Goal: Information Seeking & Learning: Find specific fact

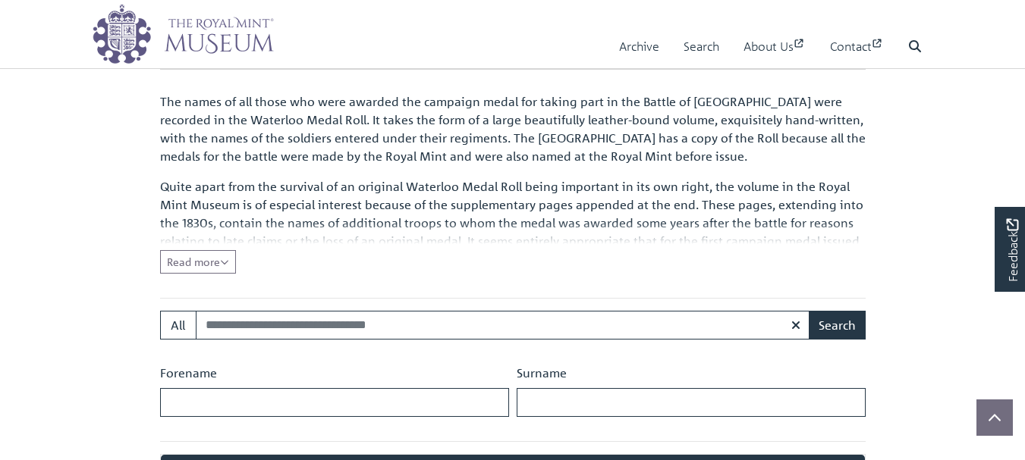
scroll to position [475, 0]
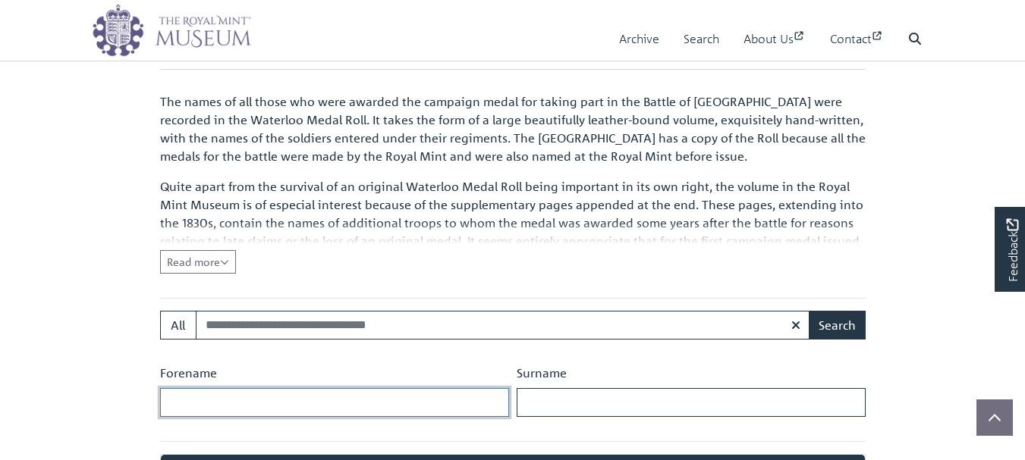
click at [169, 388] on input "Forename" at bounding box center [334, 402] width 349 height 29
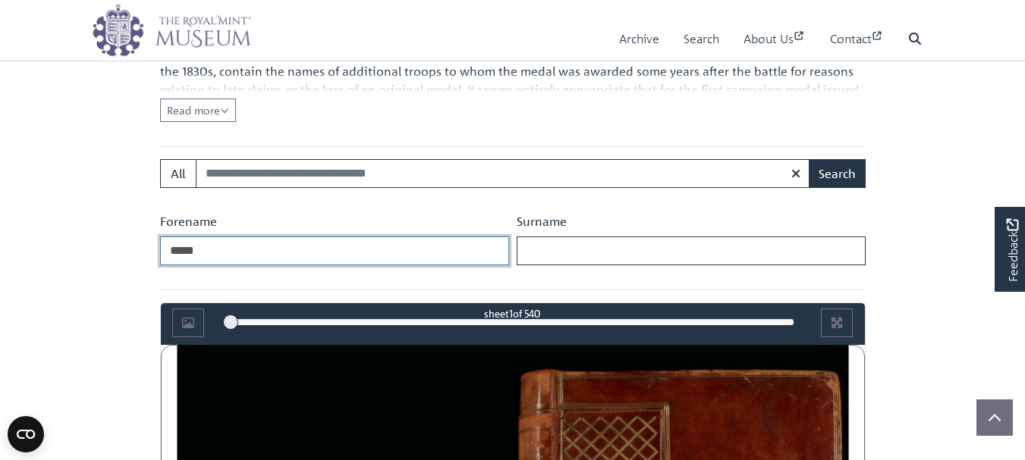
type input "*****"
click at [525, 249] on input "Surname" at bounding box center [690, 251] width 349 height 29
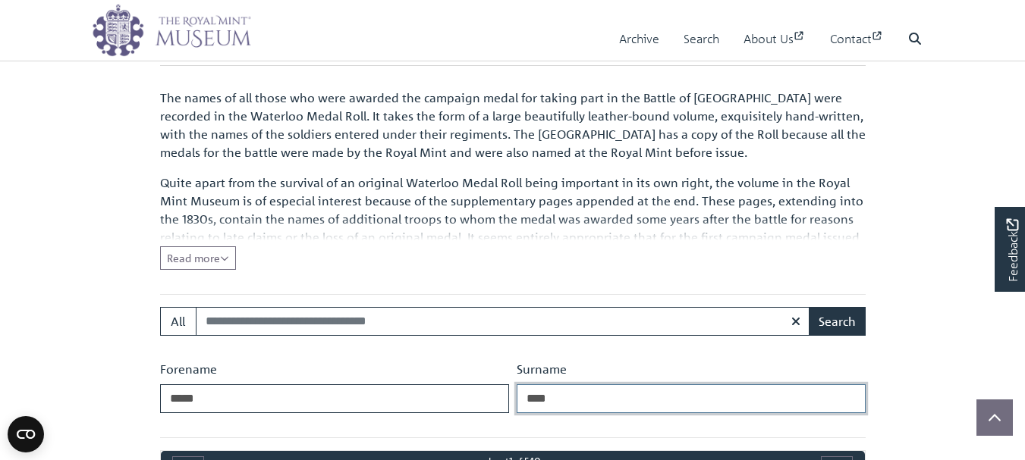
scroll to position [475, 0]
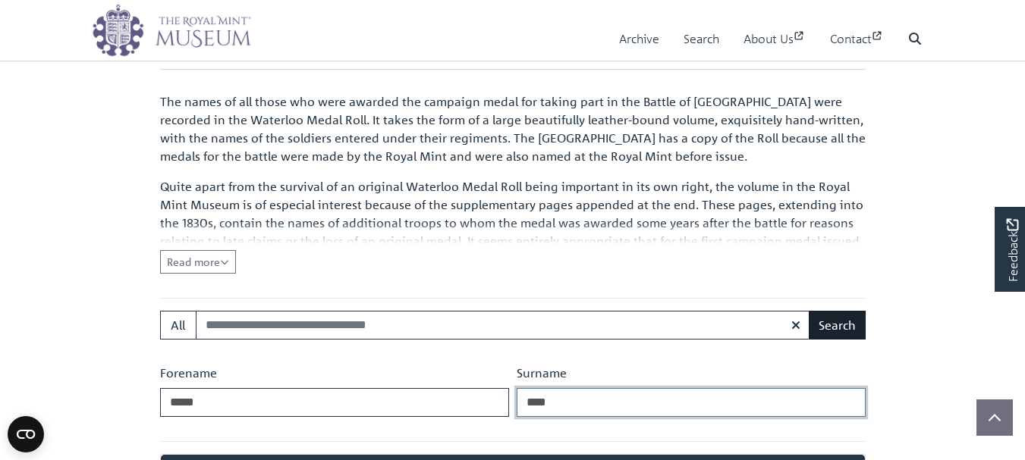
type input "****"
click at [848, 319] on button "Search" at bounding box center [836, 325] width 57 height 29
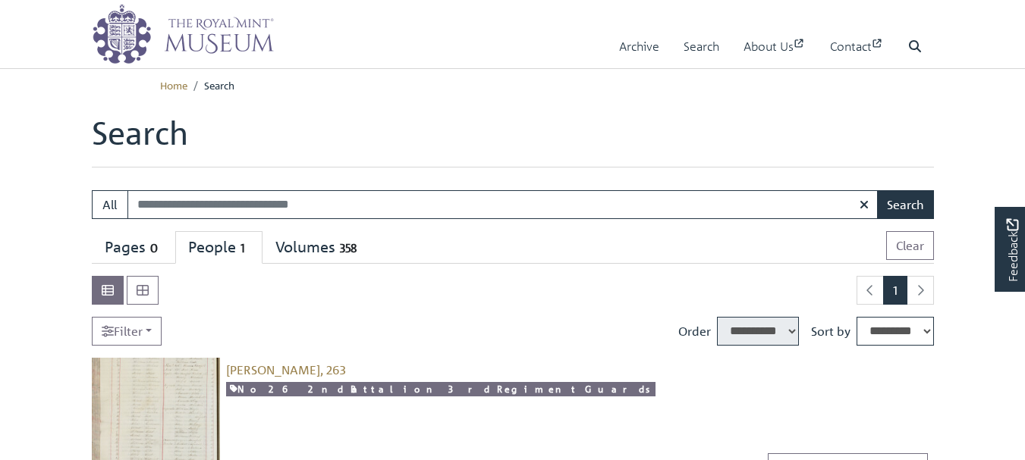
select select "****"
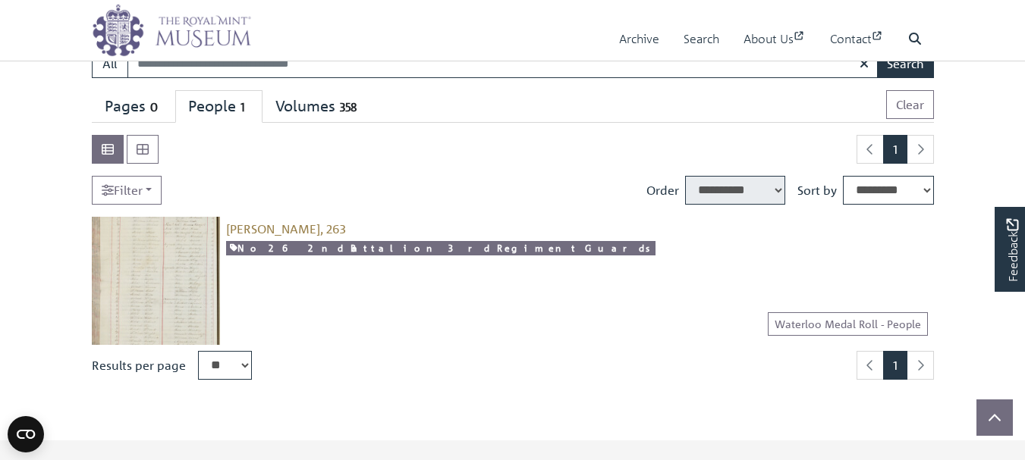
scroll to position [152, 0]
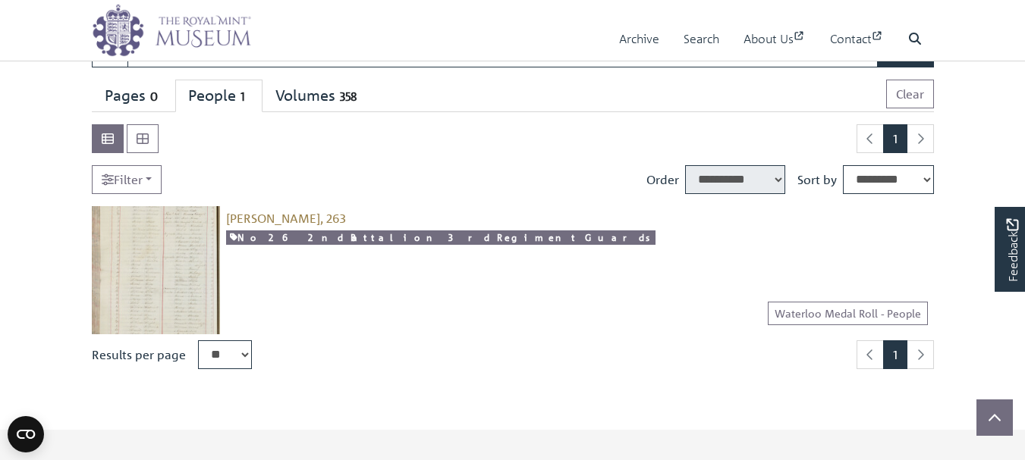
click at [163, 262] on img at bounding box center [156, 270] width 128 height 128
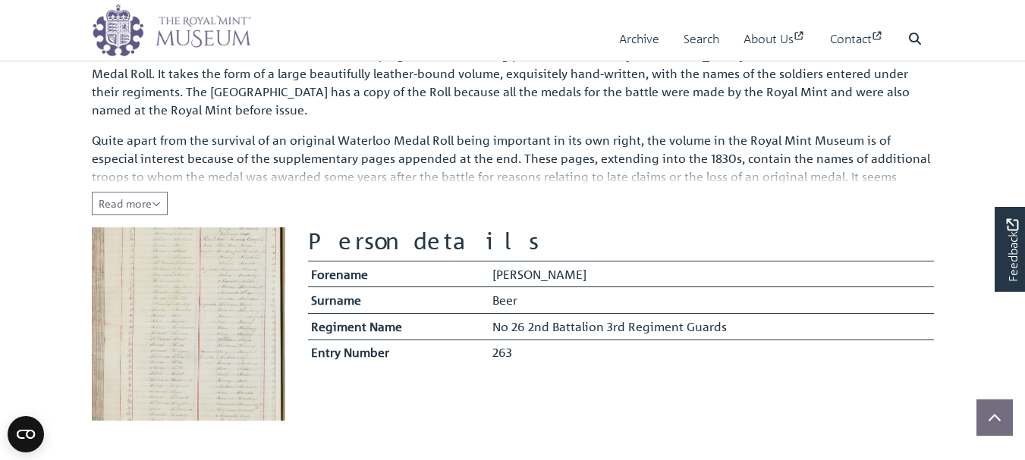
scroll to position [228, 0]
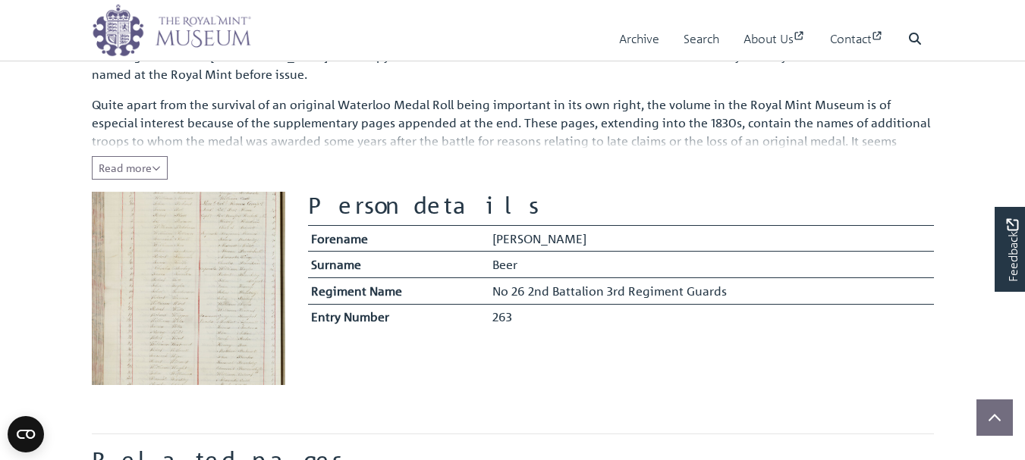
click at [190, 297] on img at bounding box center [188, 288] width 193 height 193
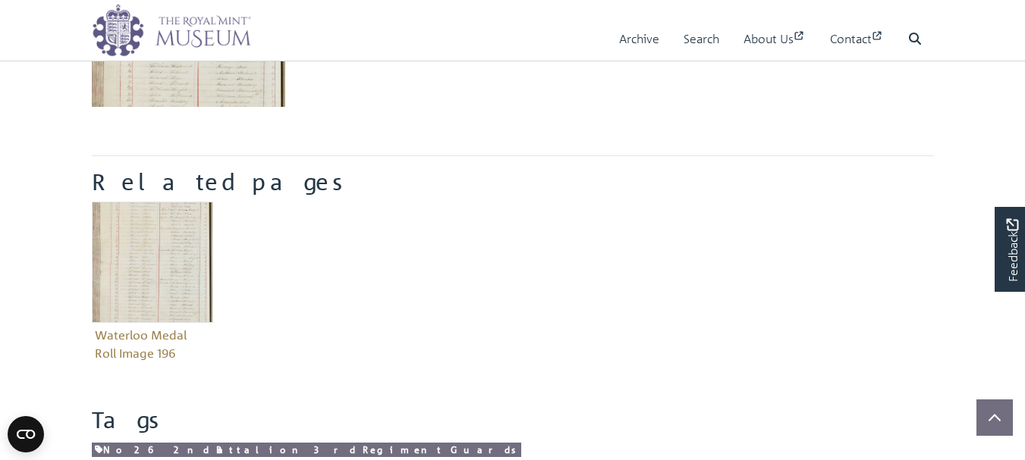
scroll to position [531, 0]
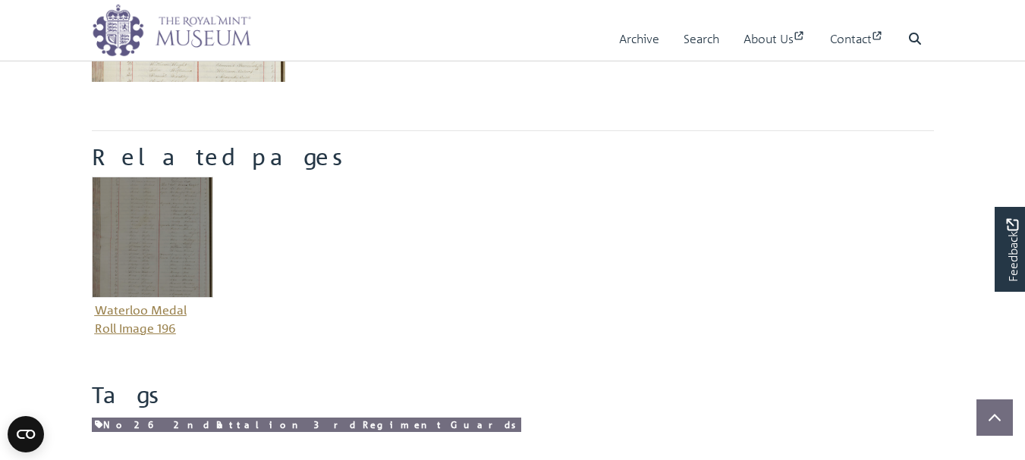
click at [140, 243] on img "Item related to this entity" at bounding box center [152, 237] width 121 height 121
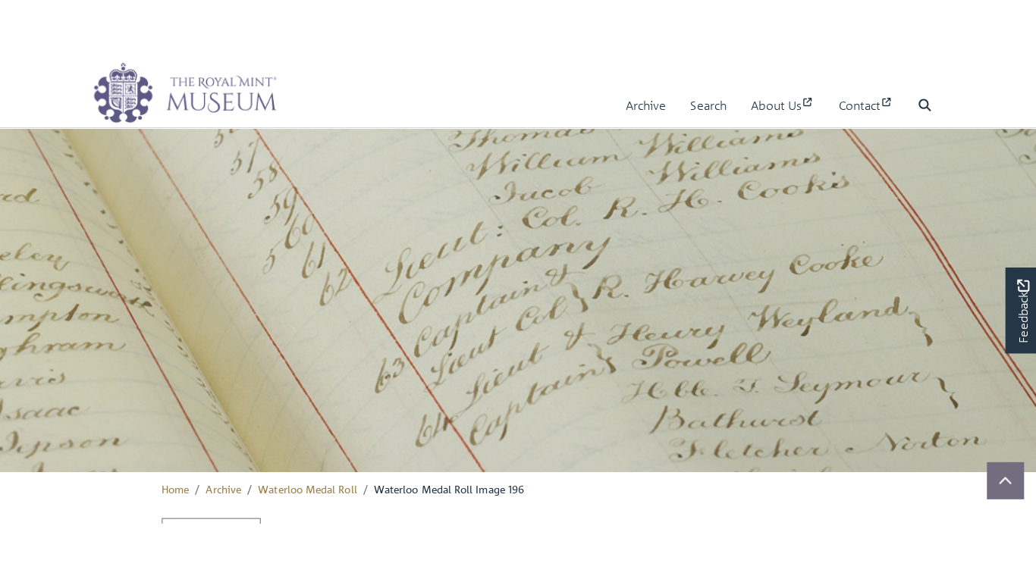
scroll to position [854, 0]
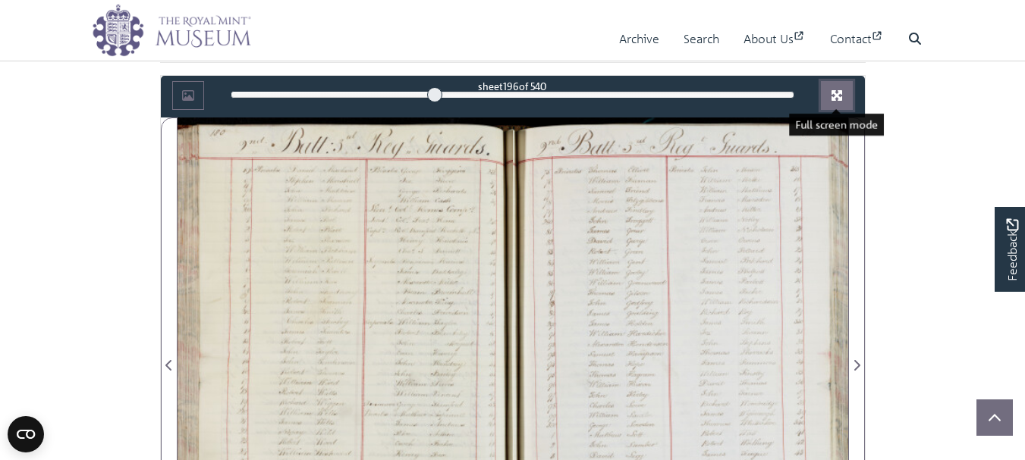
click at [836, 95] on icon "Full screen mode" at bounding box center [836, 95] width 11 height 11
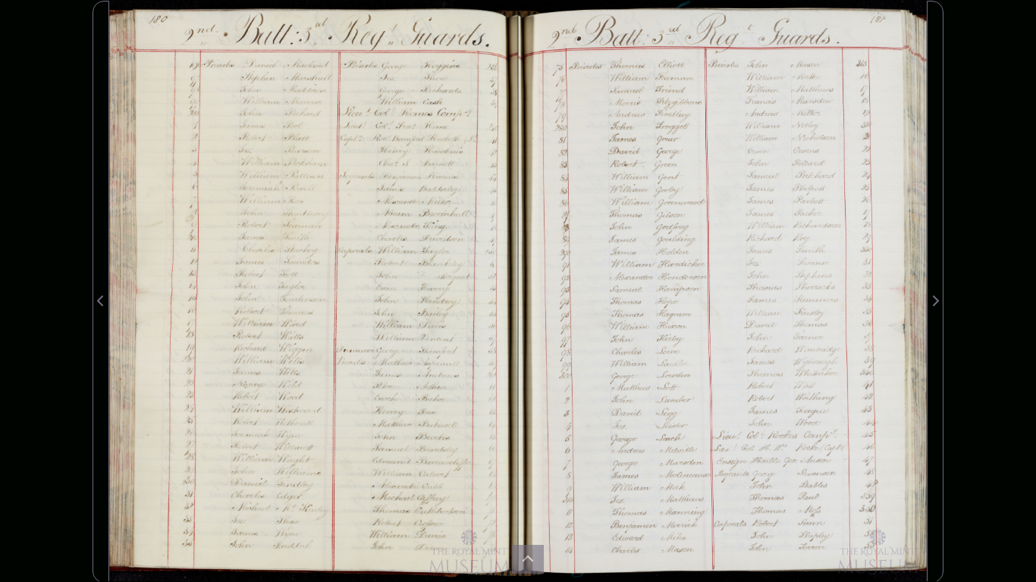
click at [416, 135] on div at bounding box center [313, 292] width 409 height 582
click at [443, 318] on div at bounding box center [313, 292] width 409 height 582
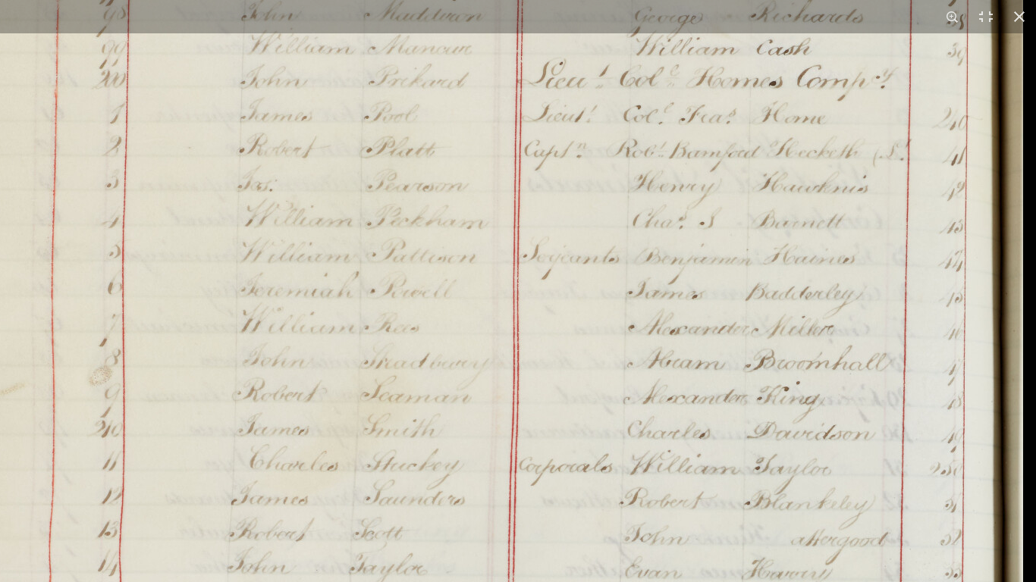
click at [540, 346] on img at bounding box center [448, 582] width 1150 height 1638
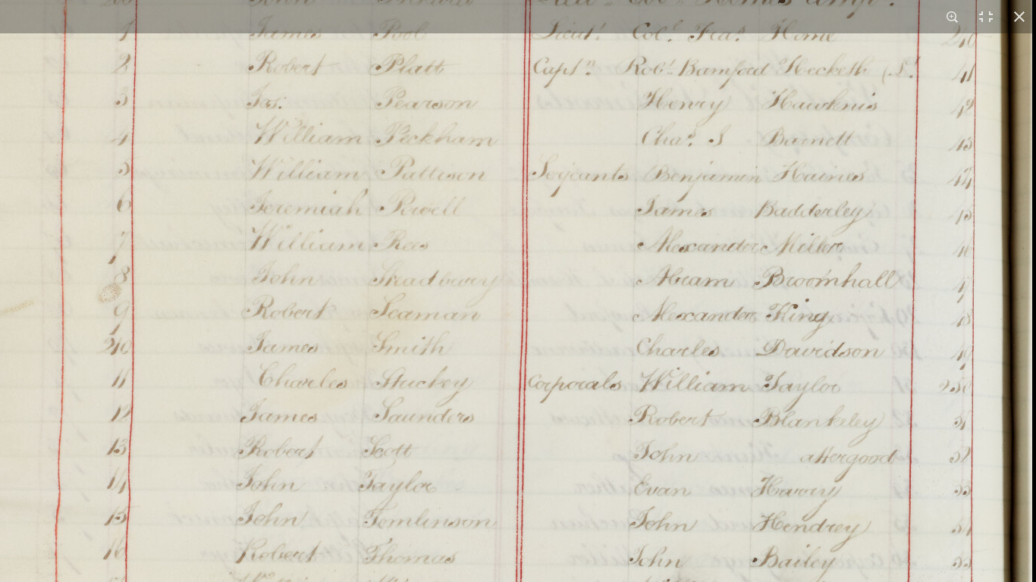
click at [599, 304] on img at bounding box center [457, 500] width 1150 height 1638
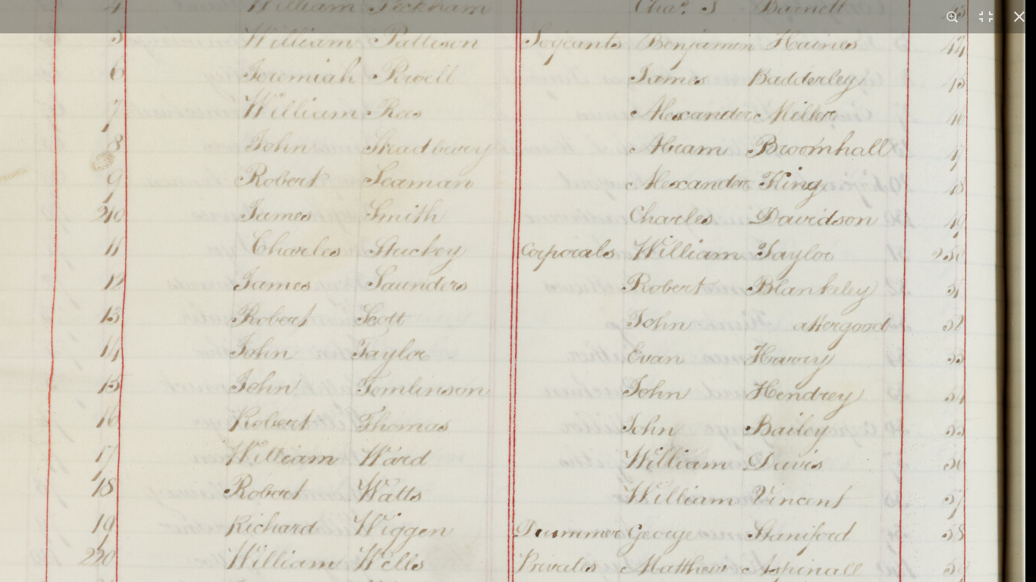
click at [582, 258] on img at bounding box center [451, 368] width 1150 height 1638
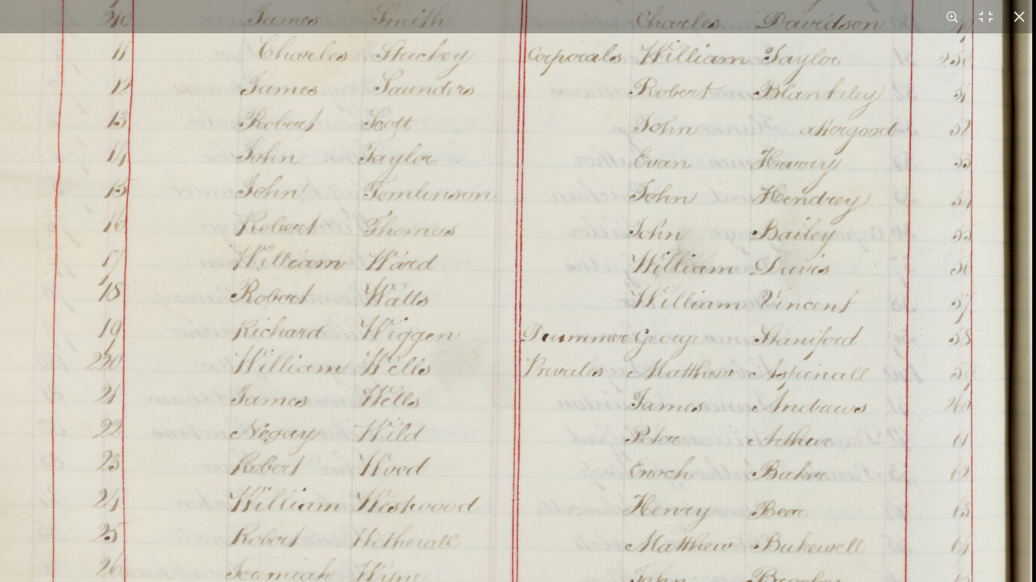
click at [579, 261] on img at bounding box center [457, 172] width 1150 height 1638
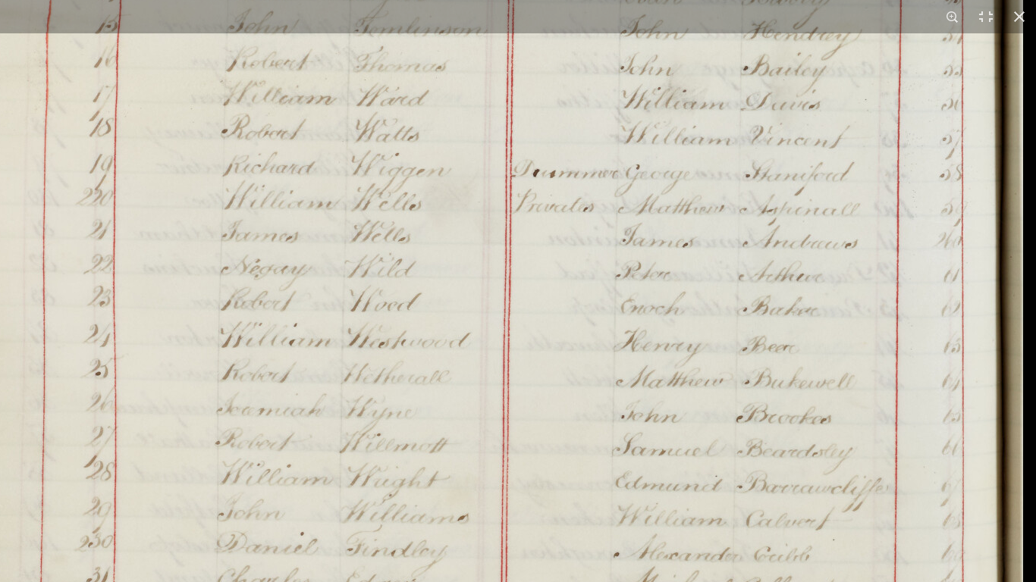
click at [554, 286] on img at bounding box center [448, 8] width 1150 height 1638
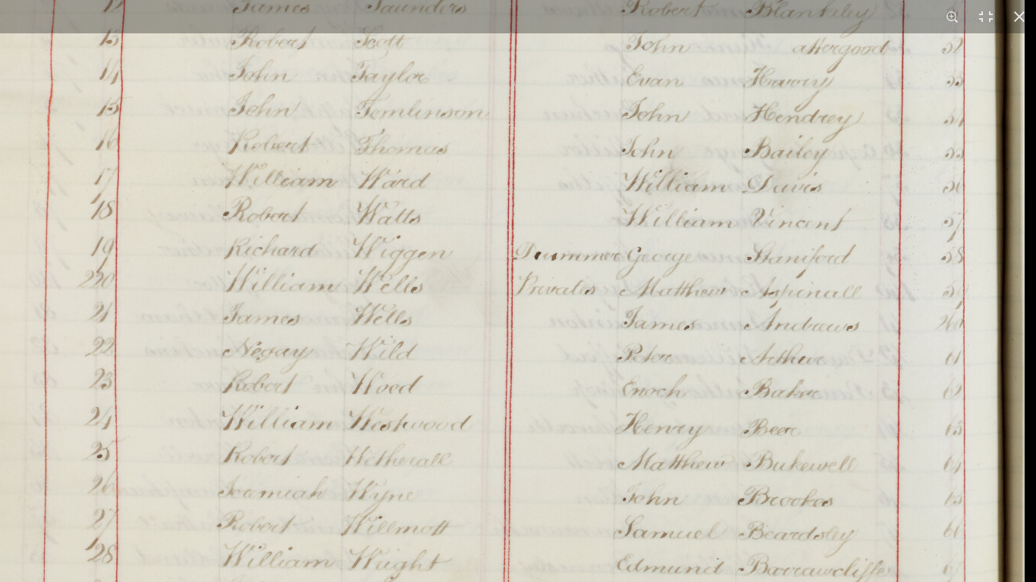
click at [701, 448] on img at bounding box center [450, 90] width 1150 height 1638
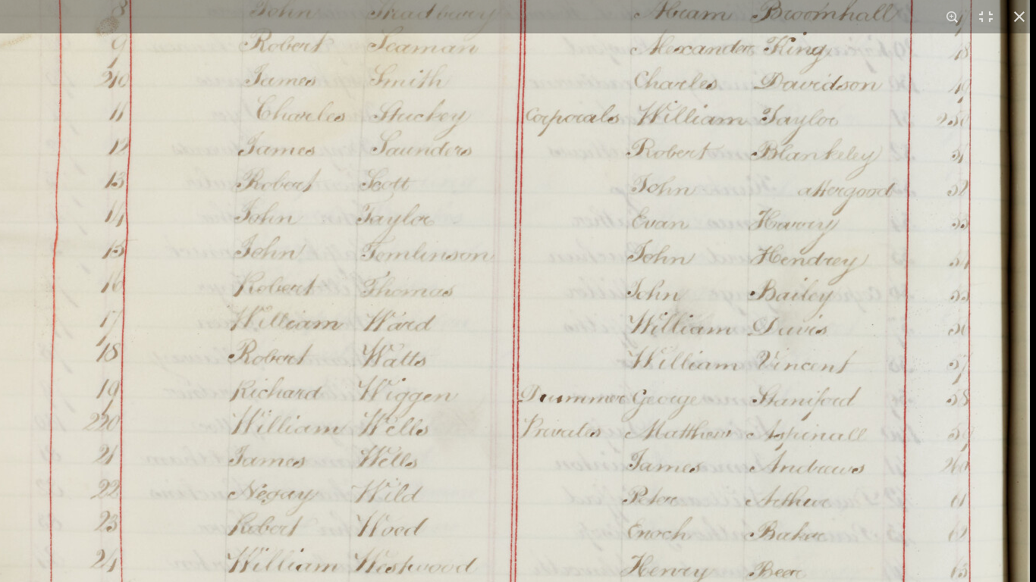
click at [583, 432] on img at bounding box center [455, 233] width 1150 height 1638
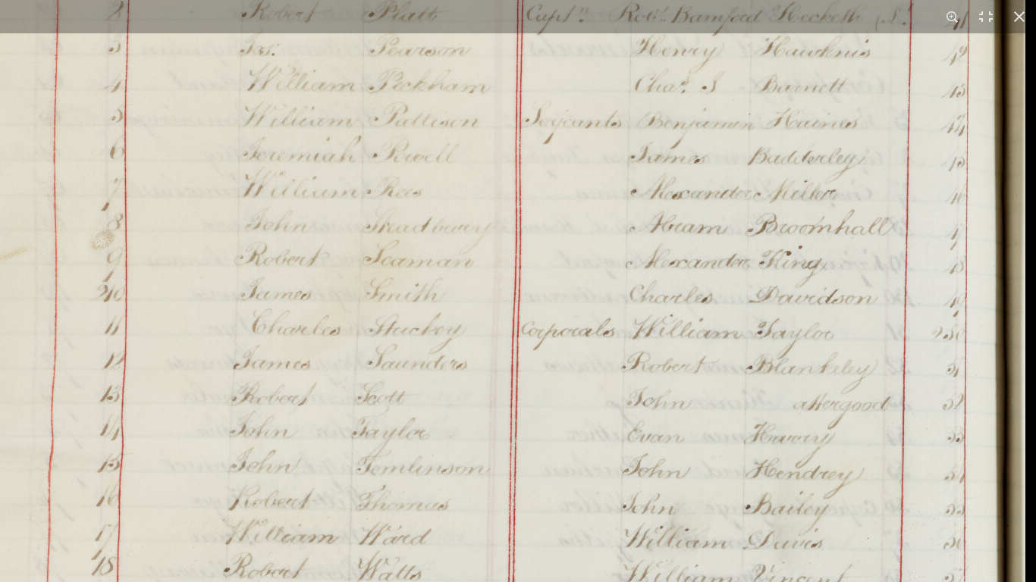
click at [629, 438] on img at bounding box center [451, 447] width 1150 height 1638
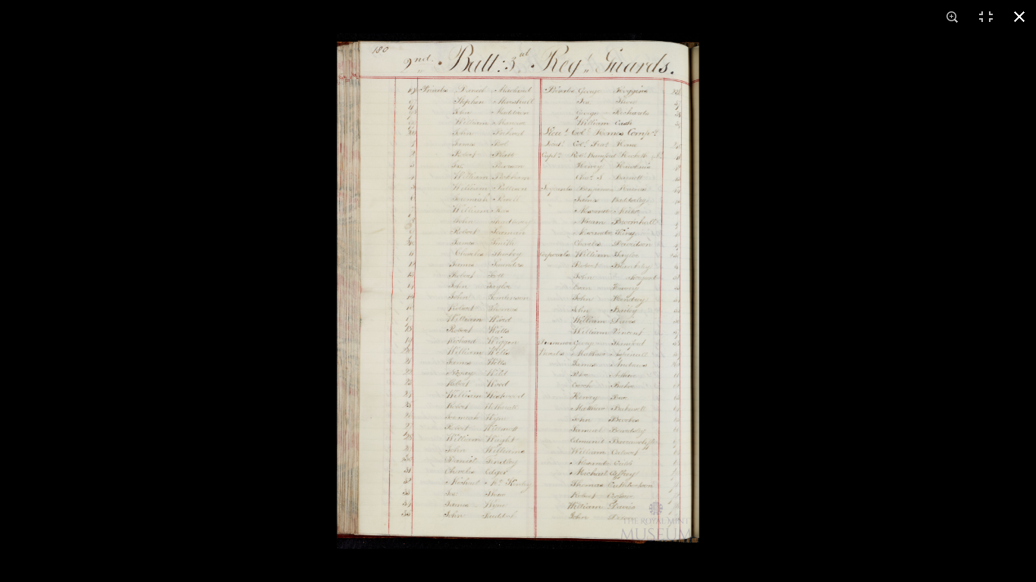
click at [1020, 12] on button at bounding box center [1019, 16] width 33 height 33
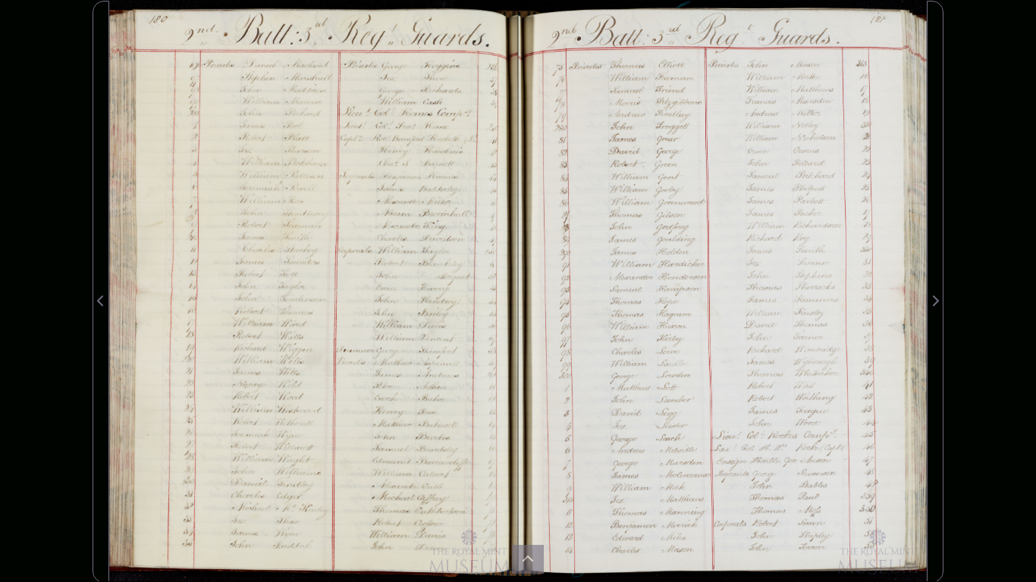
click at [34, 77] on div "Image-only book sheet 196 of 540 196 *** The metadata has moved. You can now ac…" at bounding box center [518, 291] width 1036 height 582
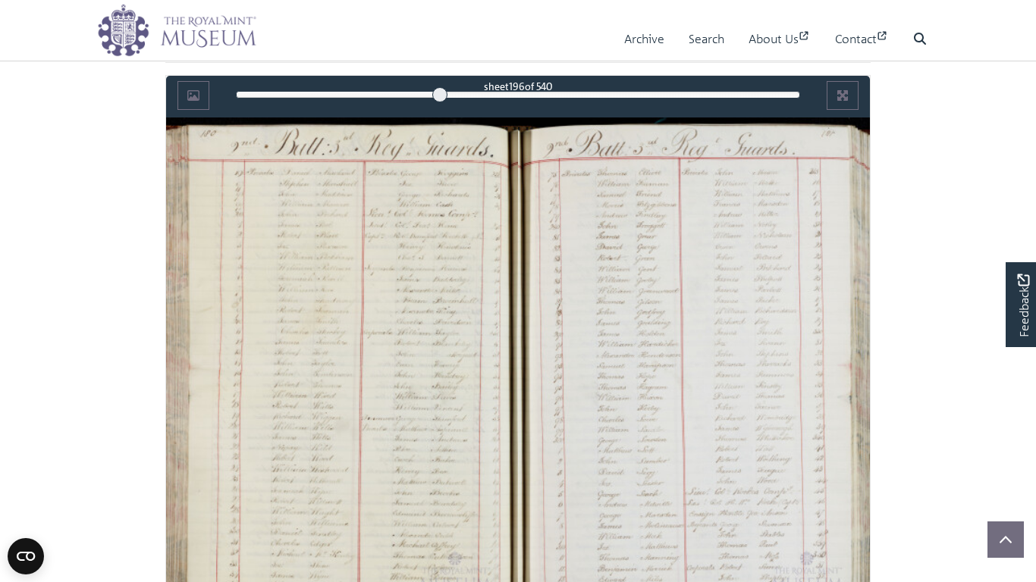
click at [167, 38] on input "Forename" at bounding box center [339, 23] width 349 height 29
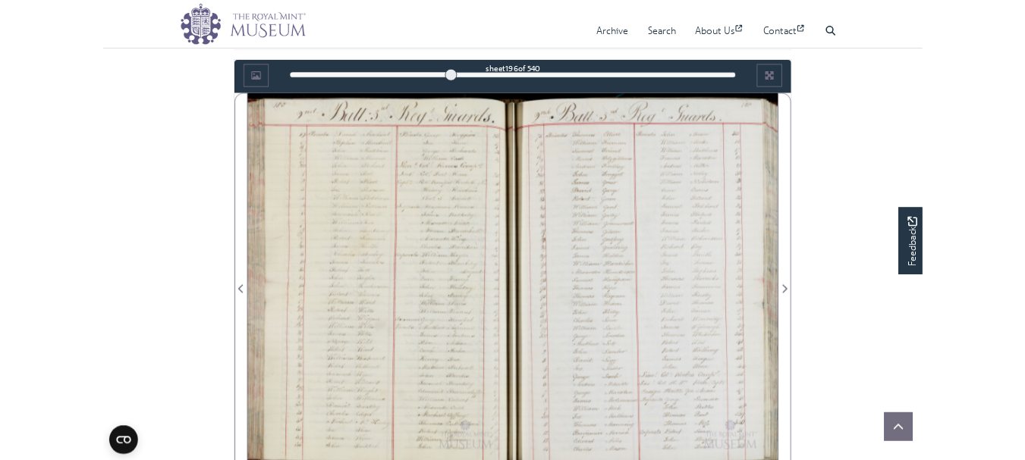
scroll to position [626, 0]
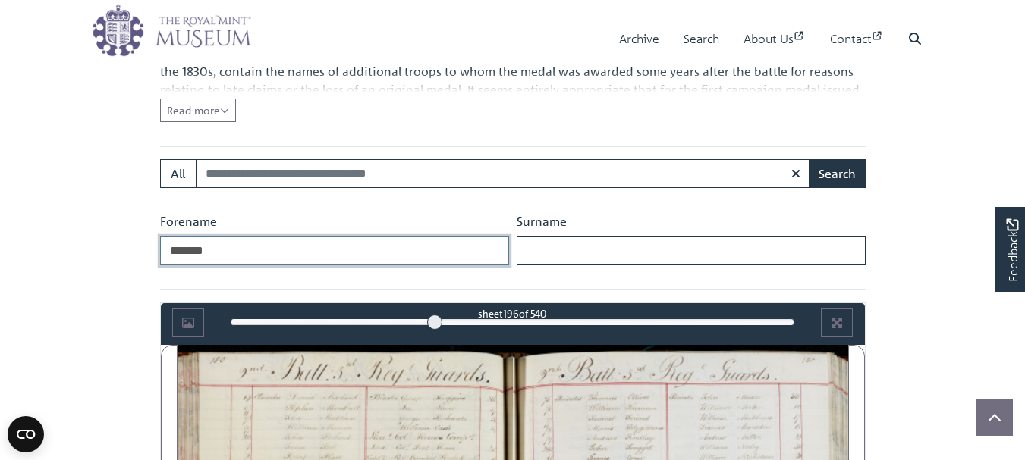
type input "*******"
click at [522, 249] on input "Surname" at bounding box center [690, 251] width 349 height 29
click at [529, 251] on input "******" at bounding box center [690, 251] width 349 height 29
type input "******"
click at [834, 169] on button "Search" at bounding box center [836, 173] width 57 height 29
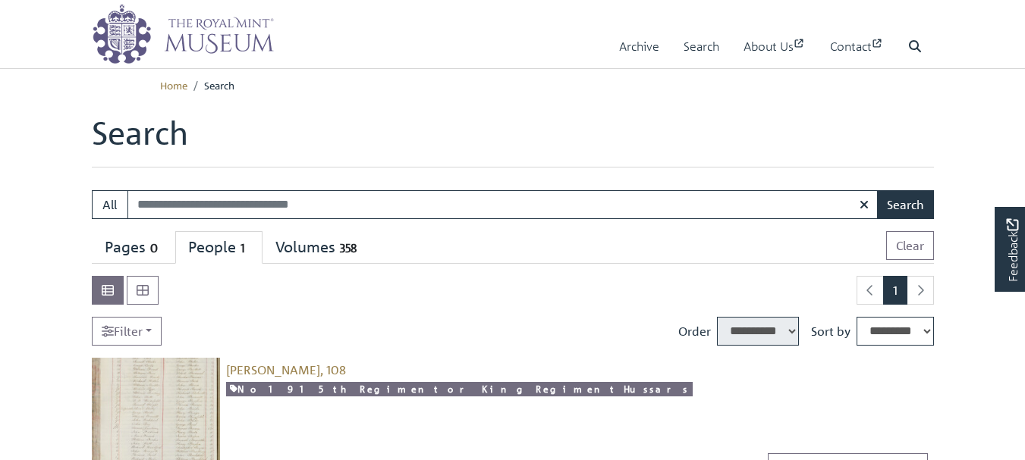
select select "****"
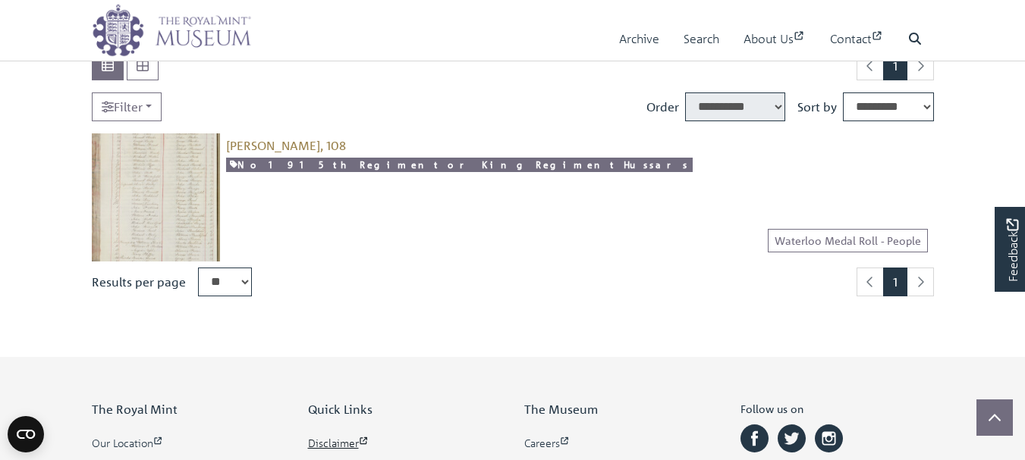
scroll to position [152, 0]
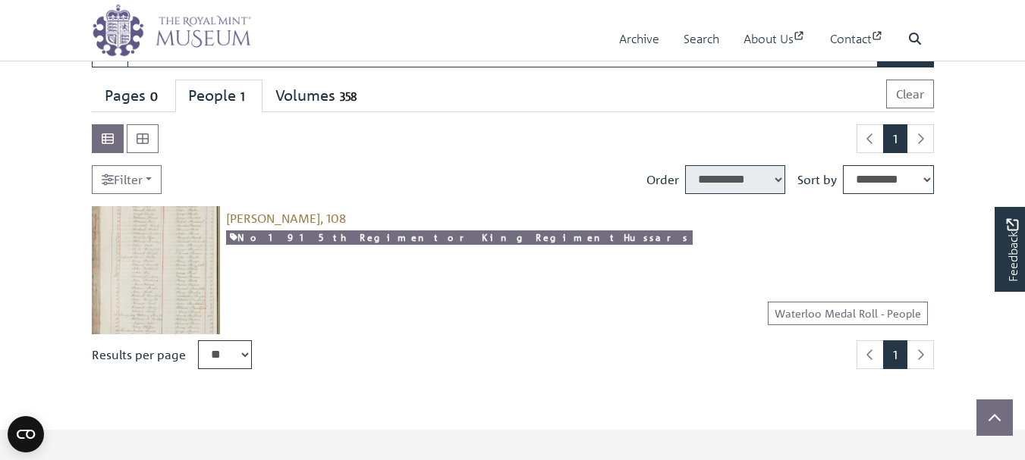
click at [161, 271] on img at bounding box center [156, 270] width 128 height 128
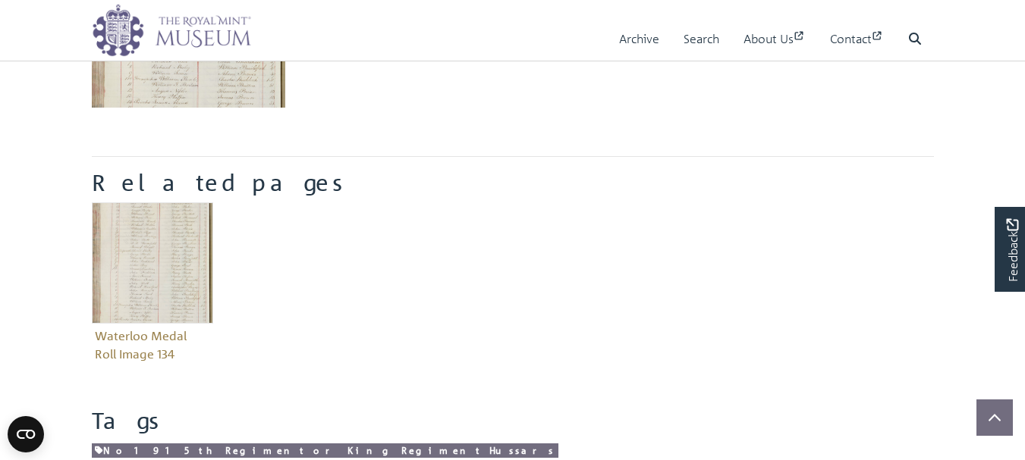
scroll to position [531, 0]
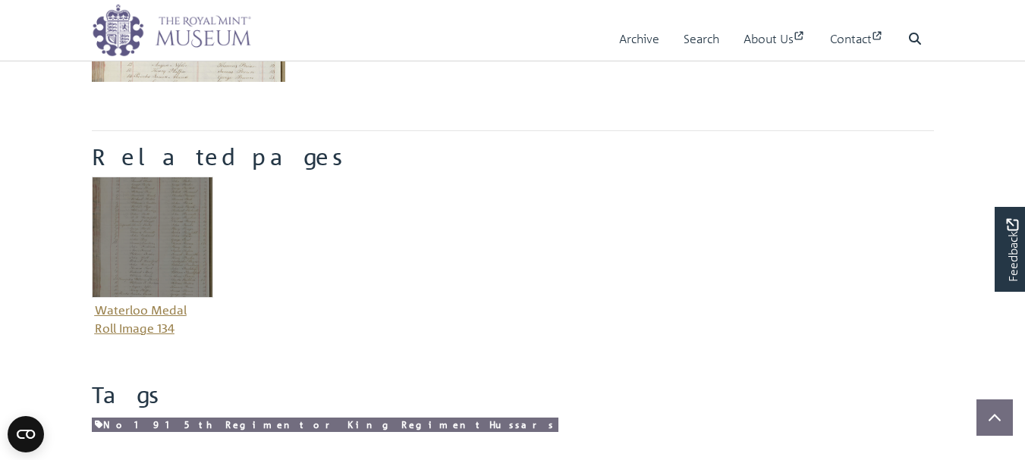
click at [150, 240] on img "Item related to this entity" at bounding box center [152, 237] width 121 height 121
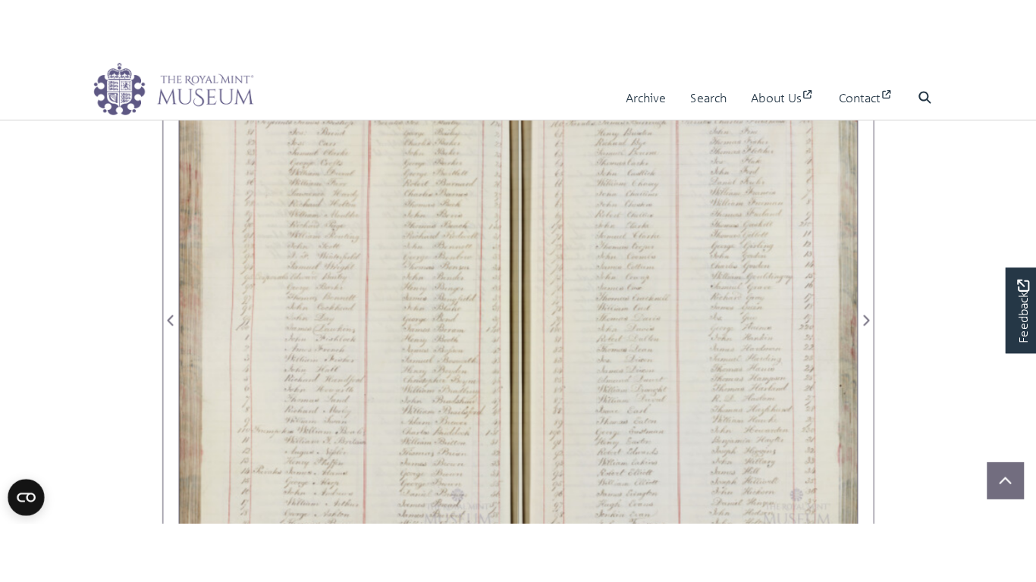
scroll to position [854, 0]
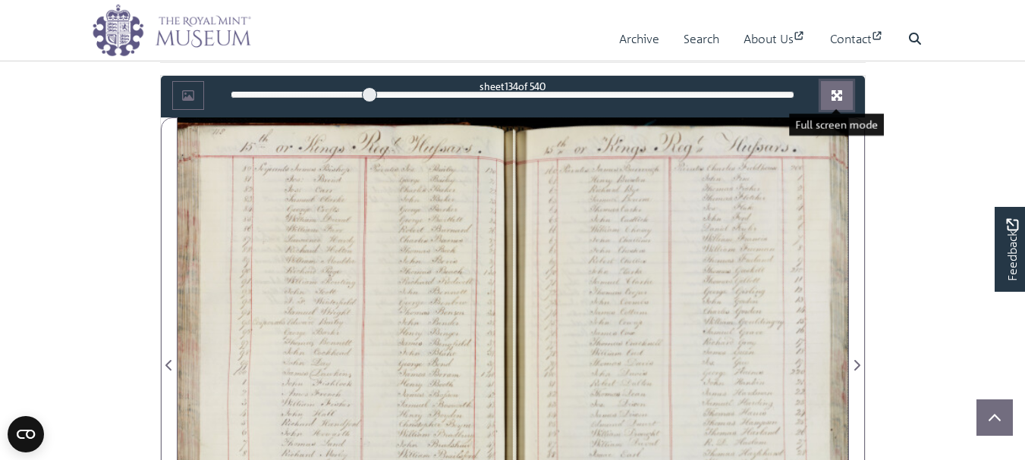
click at [836, 93] on icon "Full screen mode" at bounding box center [836, 95] width 12 height 12
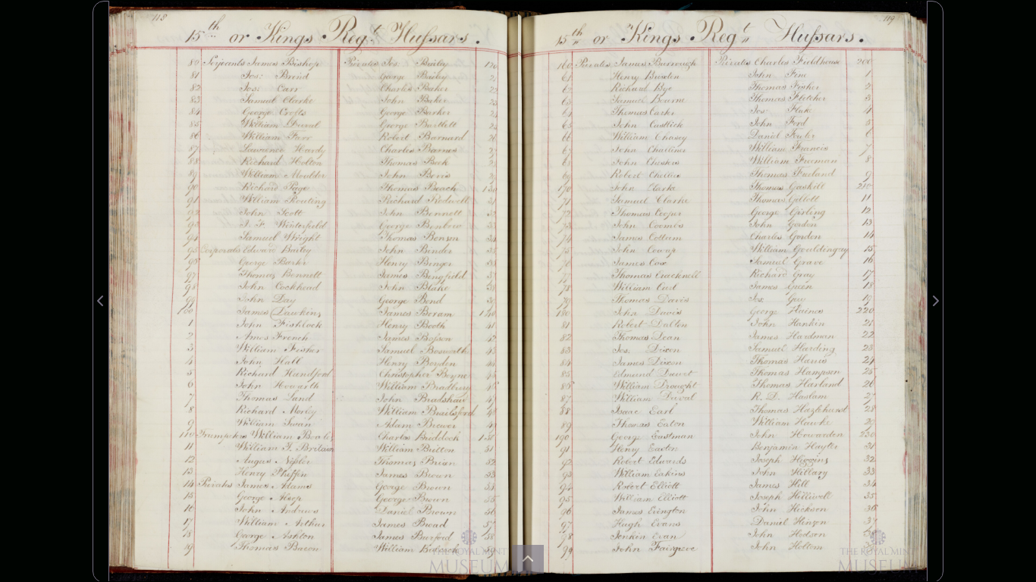
click at [451, 218] on div at bounding box center [313, 292] width 409 height 582
click at [398, 243] on div at bounding box center [313, 292] width 409 height 582
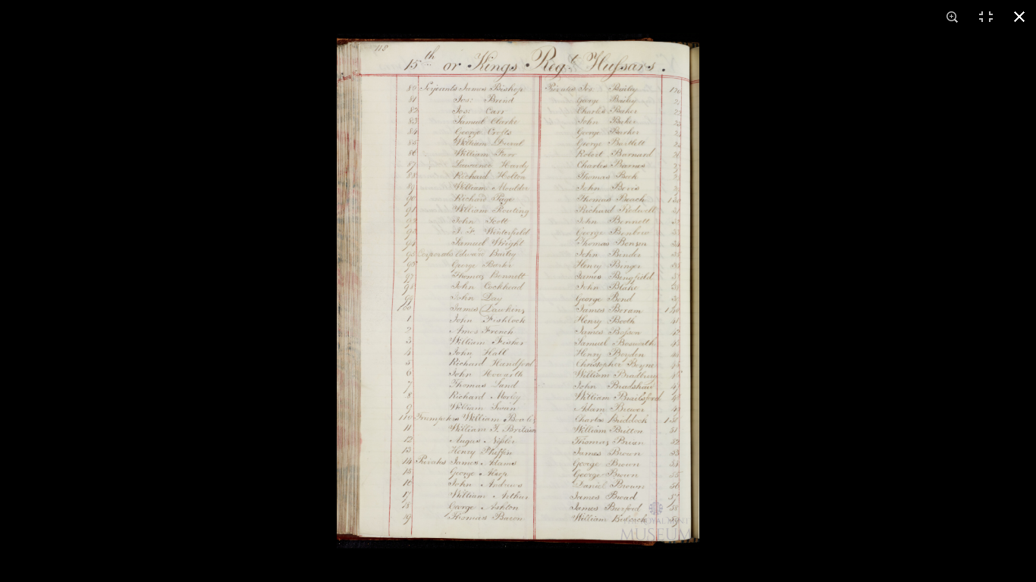
click at [1024, 291] on div at bounding box center [855, 324] width 1036 height 582
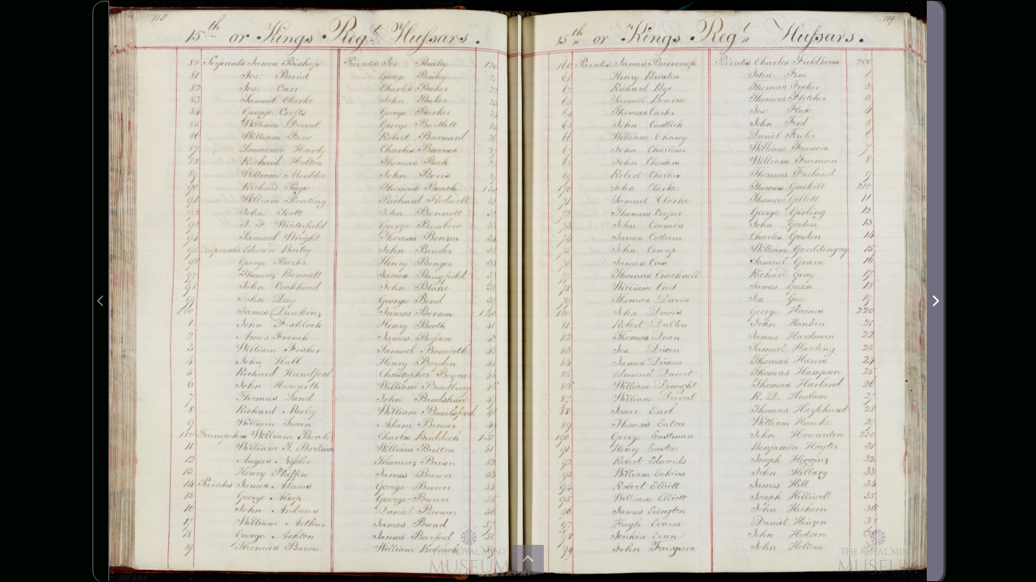
click at [934, 300] on icon "Next Page" at bounding box center [935, 301] width 8 height 12
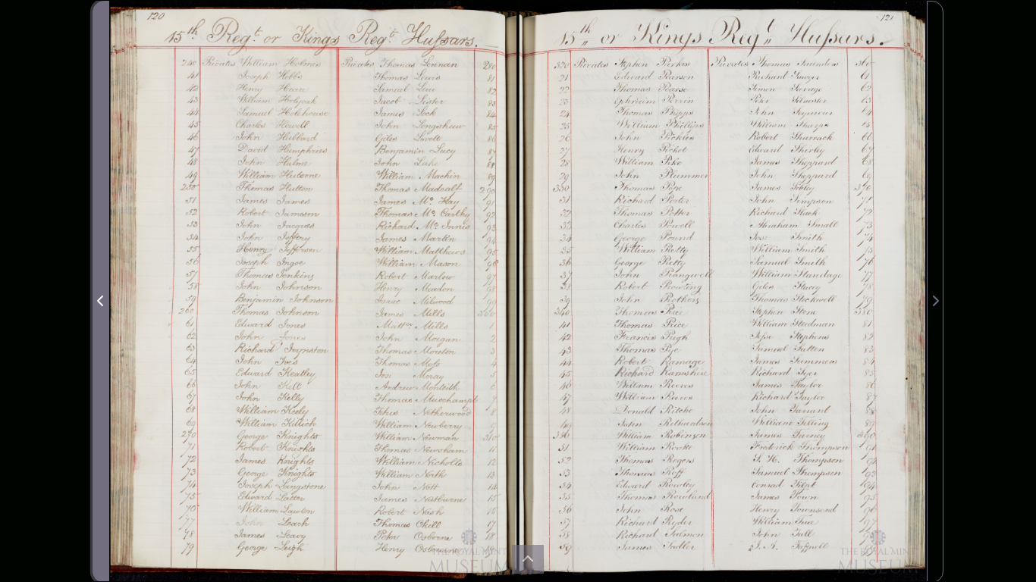
click at [101, 300] on icon "Previous Page" at bounding box center [101, 301] width 8 height 12
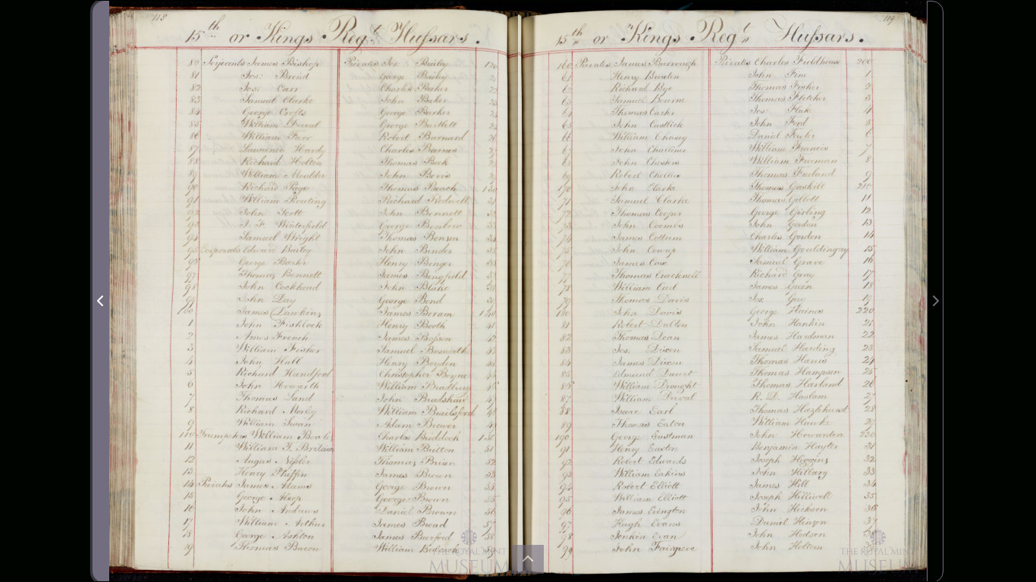
click at [101, 300] on icon "Previous Page" at bounding box center [101, 301] width 8 height 12
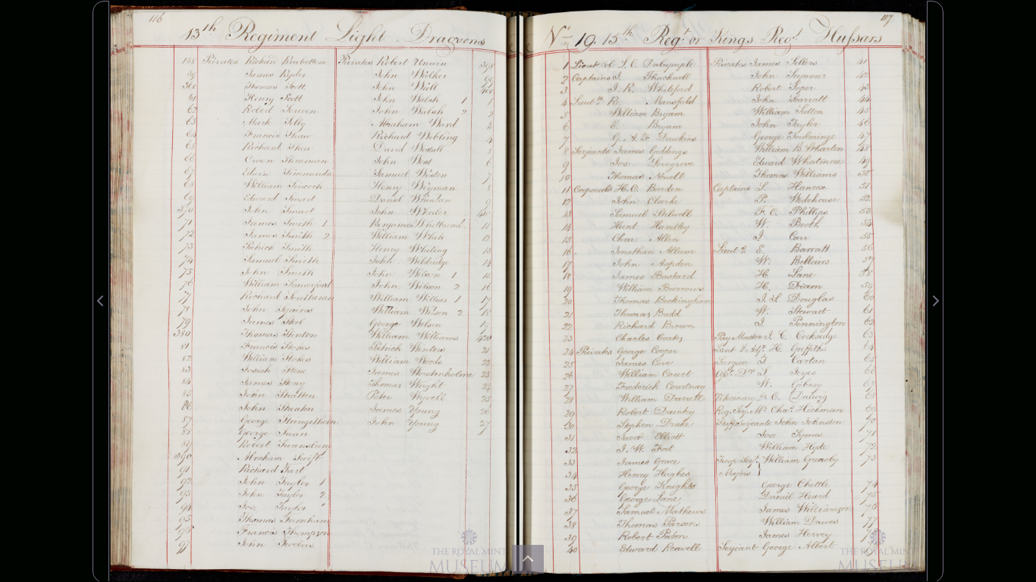
click at [680, 265] on div at bounding box center [722, 292] width 409 height 582
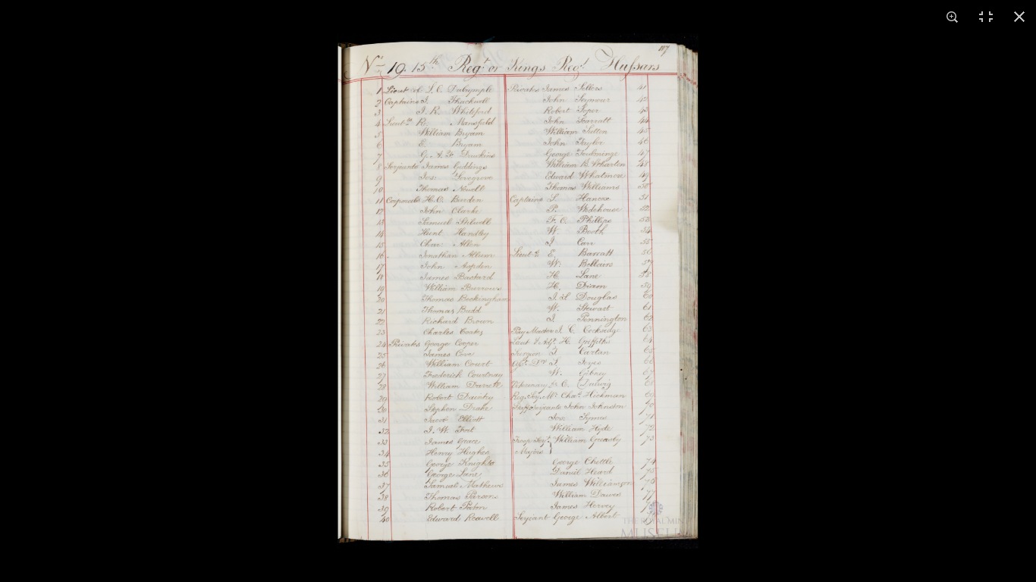
click at [664, 262] on img at bounding box center [518, 291] width 362 height 516
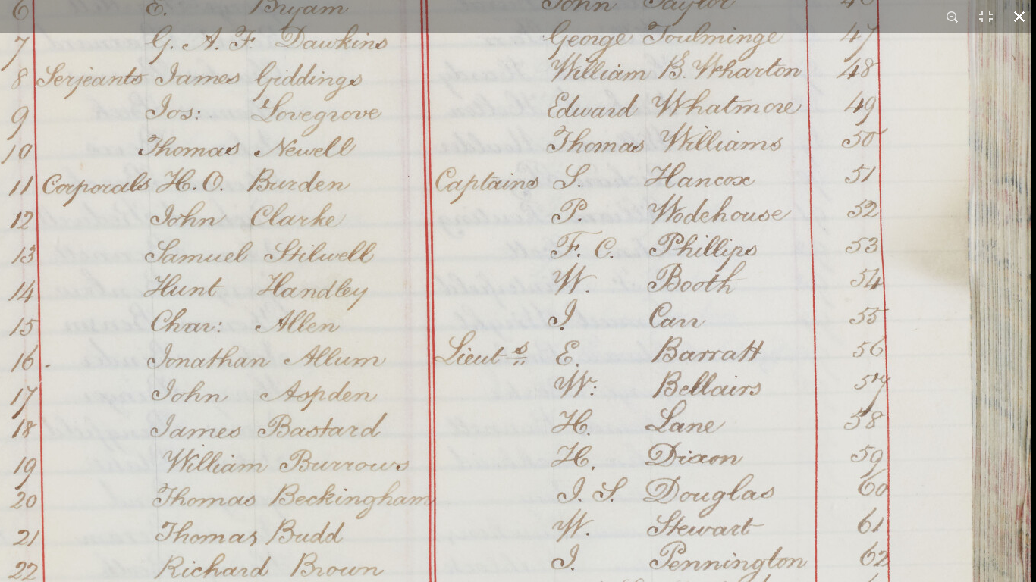
click at [1020, 15] on button at bounding box center [1019, 16] width 33 height 33
